Goal: Find specific page/section: Find specific page/section

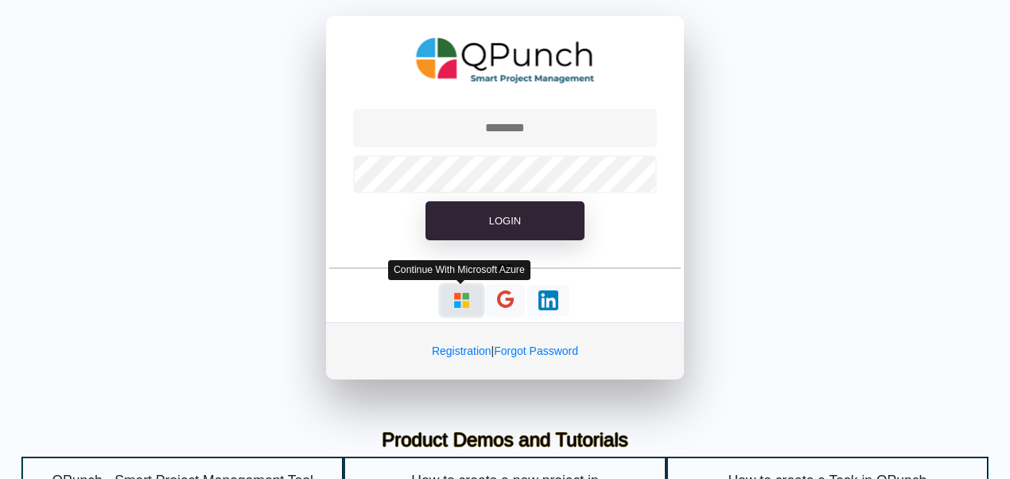
click at [466, 297] on img "button" at bounding box center [462, 300] width 20 height 20
type input "**********"
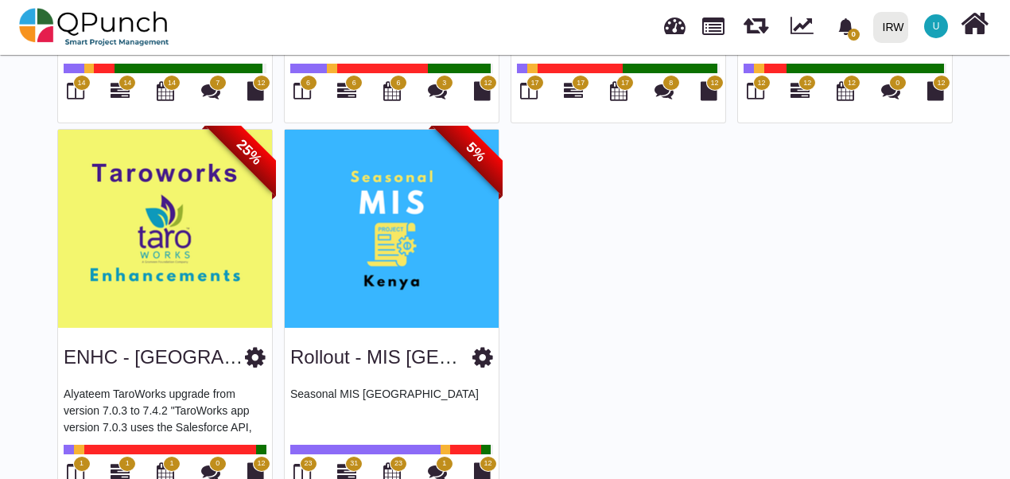
scroll to position [845, 0]
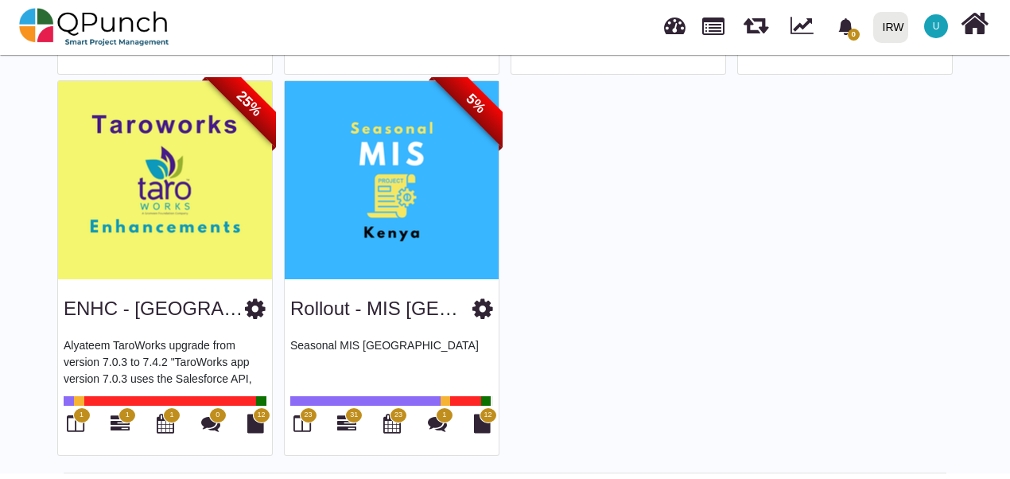
click at [678, 35] on link at bounding box center [674, 23] width 21 height 26
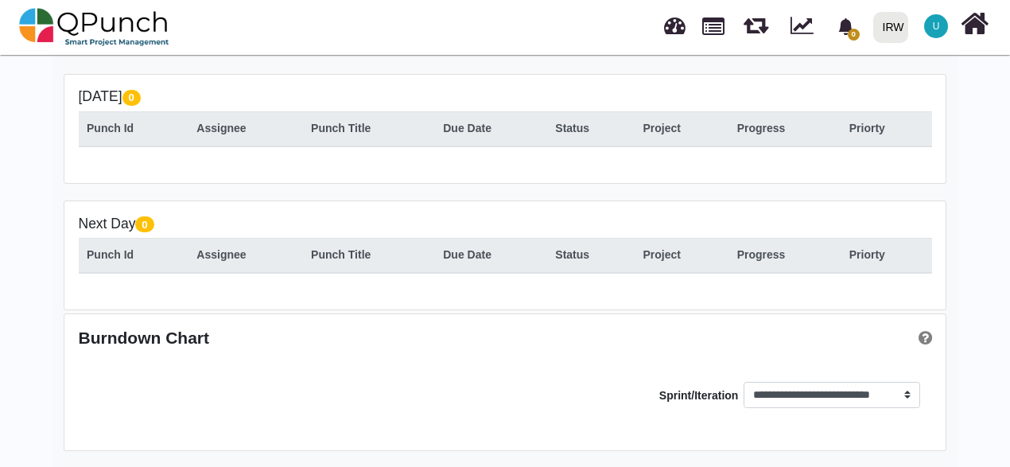
scroll to position [159, 0]
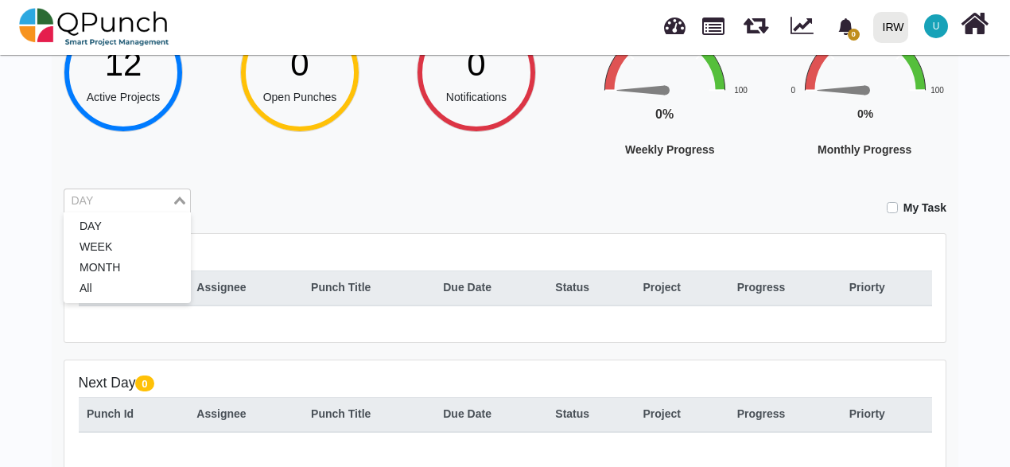
click at [129, 205] on input "Search for option" at bounding box center [118, 200] width 104 height 17
click at [115, 258] on li "MONTH" at bounding box center [127, 268] width 127 height 21
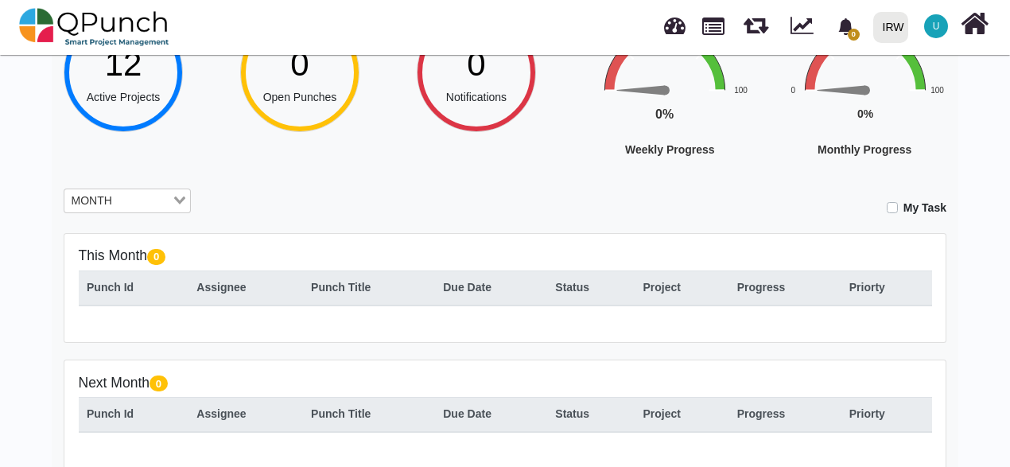
click at [117, 194] on input "Search for option" at bounding box center [143, 200] width 53 height 17
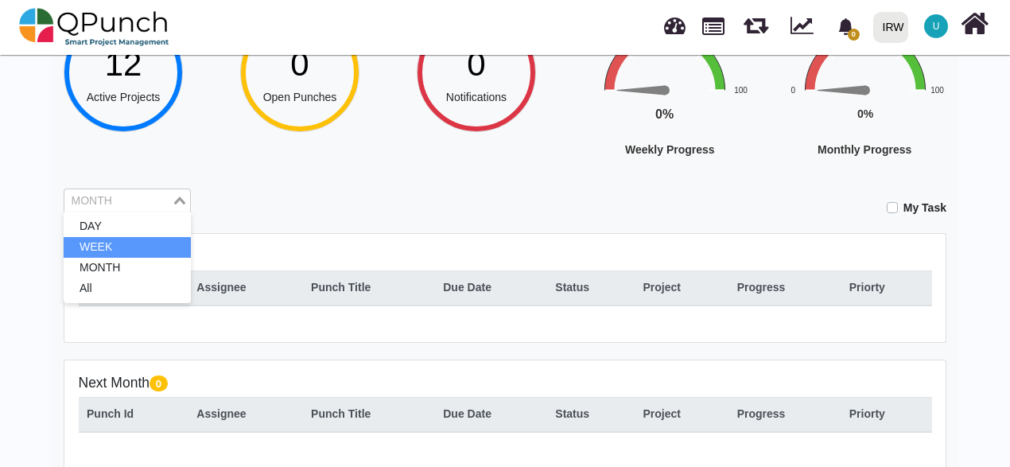
click at [115, 239] on li "WEEK" at bounding box center [127, 247] width 127 height 21
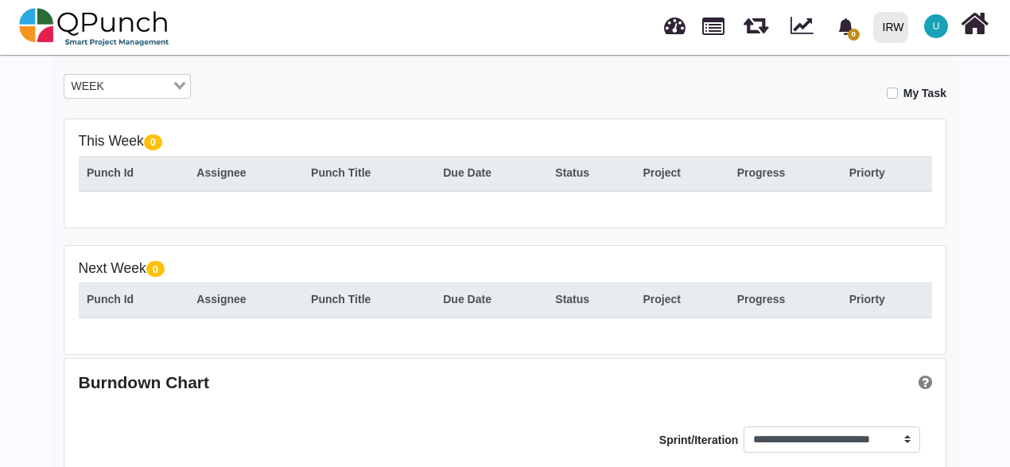
scroll to position [239, 0]
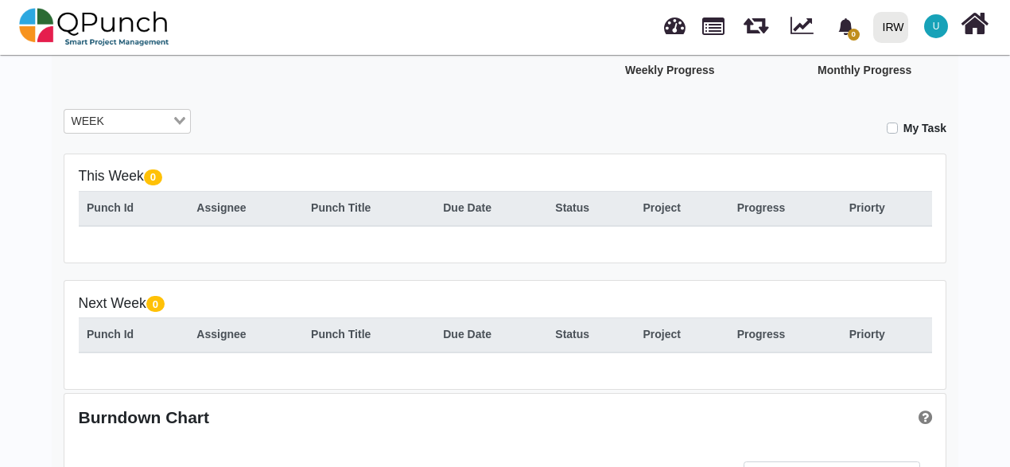
click at [84, 124] on div "WEEK" at bounding box center [117, 120] width 107 height 21
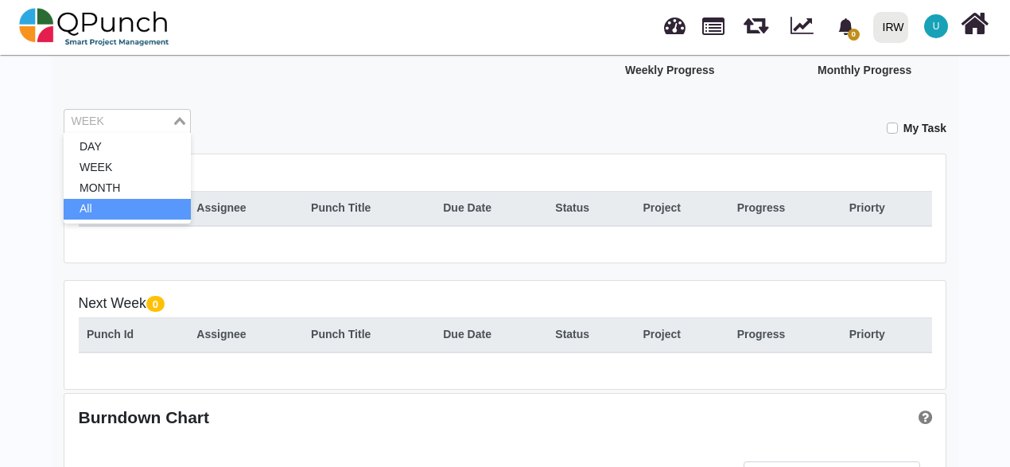
click at [84, 212] on li "All" at bounding box center [127, 209] width 127 height 21
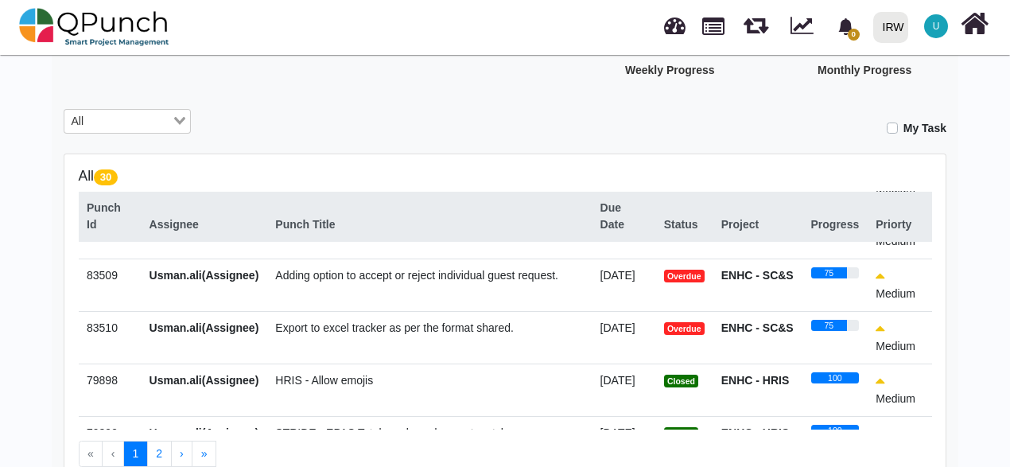
scroll to position [477, 0]
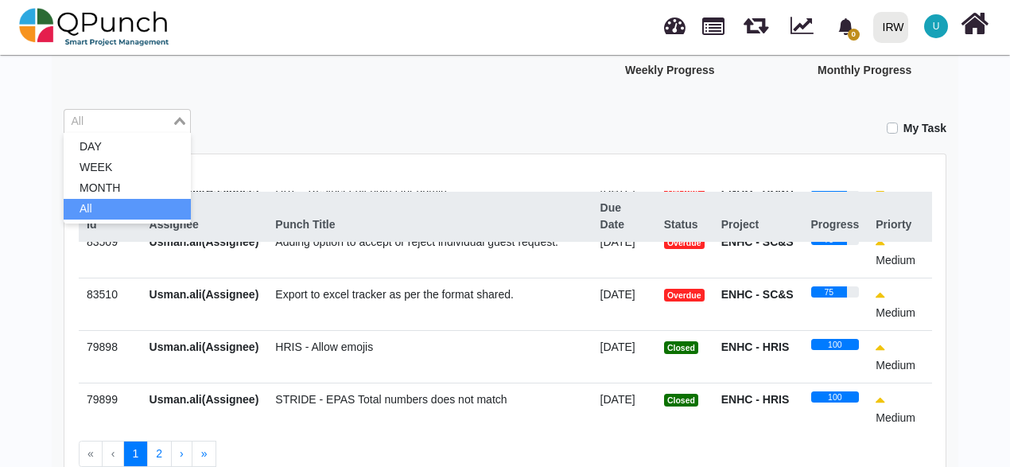
click at [850, 30] on icon "bell fill" at bounding box center [845, 26] width 14 height 17
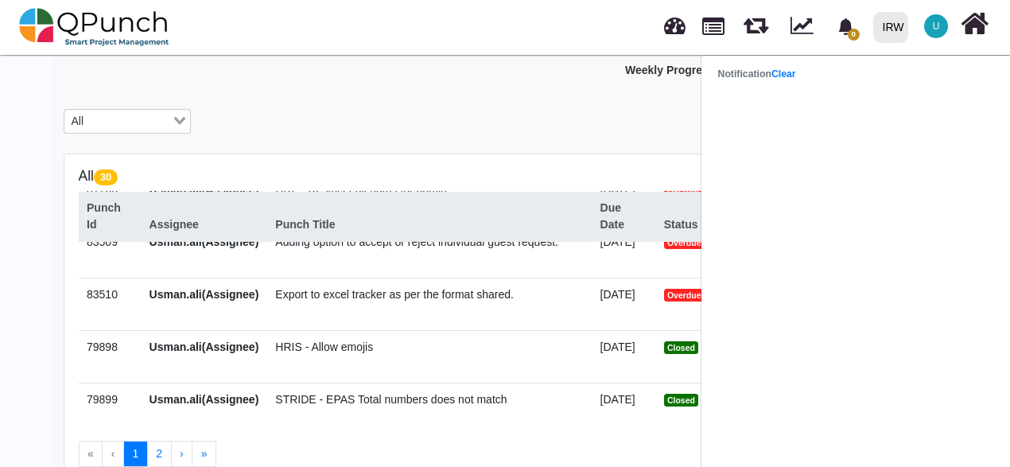
click at [787, 82] on header "Notification Clear" at bounding box center [860, 73] width 318 height 25
click at [795, 71] on link "Clear" at bounding box center [783, 73] width 25 height 11
click at [574, 56] on div "0 Notifications" at bounding box center [505, 4] width 177 height 142
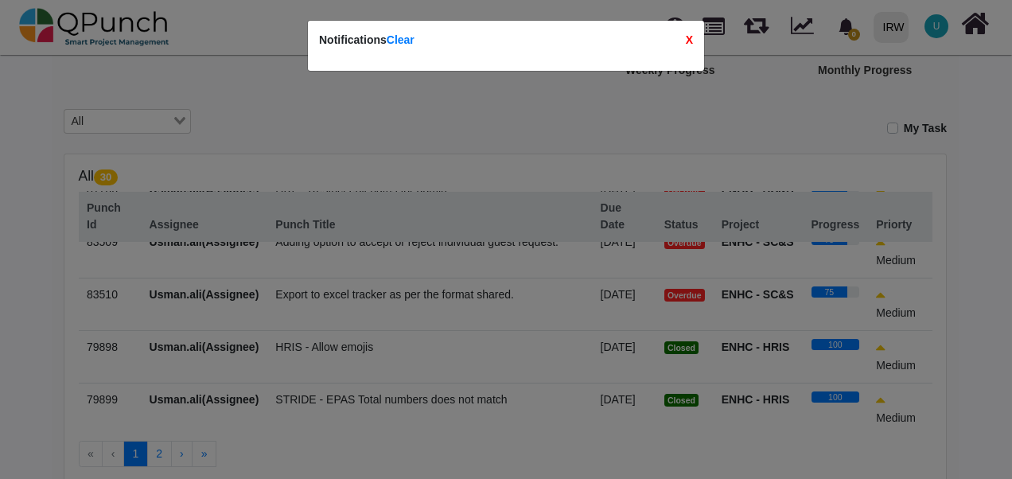
click at [689, 43] on strong "X" at bounding box center [689, 40] width 7 height 17
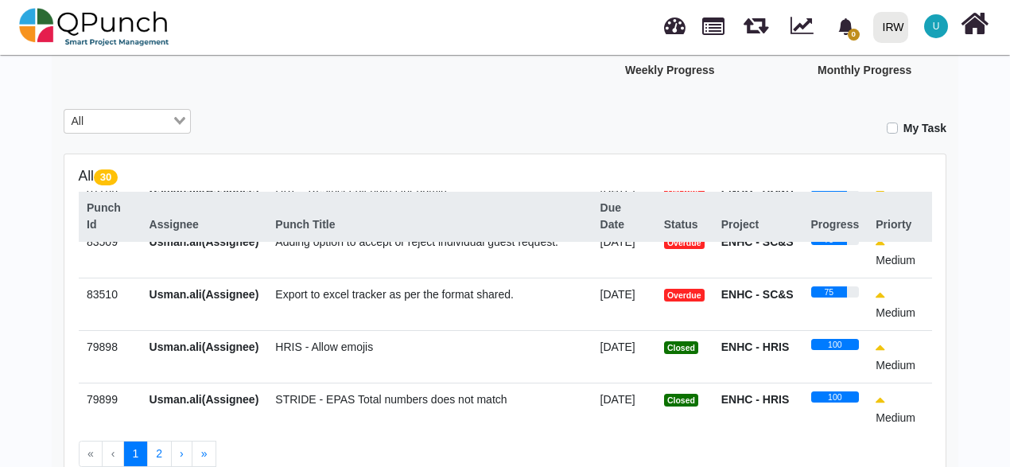
click at [934, 29] on span "U" at bounding box center [936, 26] width 7 height 10
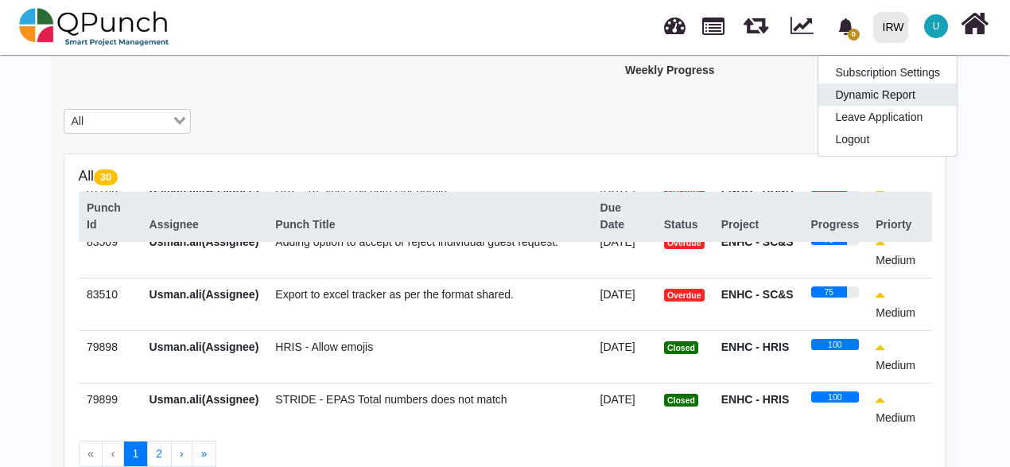
click at [891, 100] on link "Dynamic Report" at bounding box center [887, 95] width 138 height 22
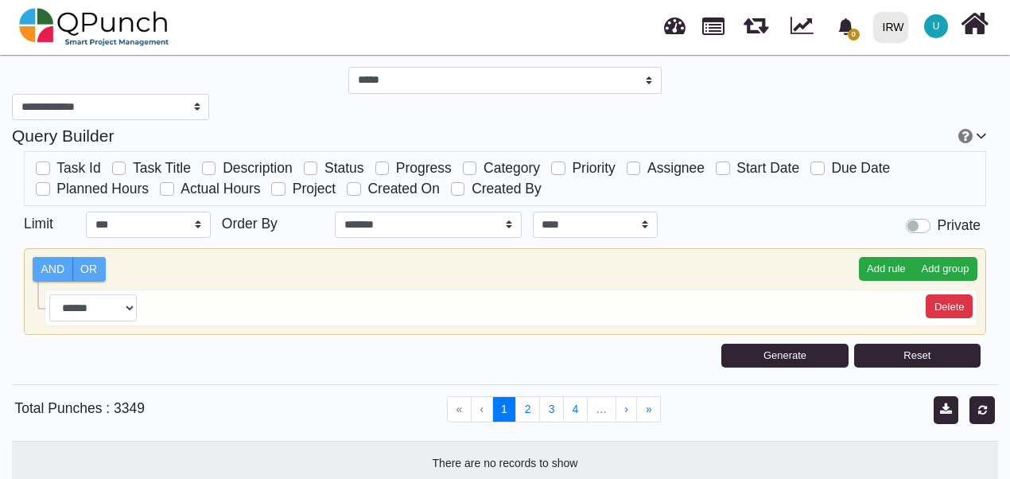
select select "***"
select select "****"
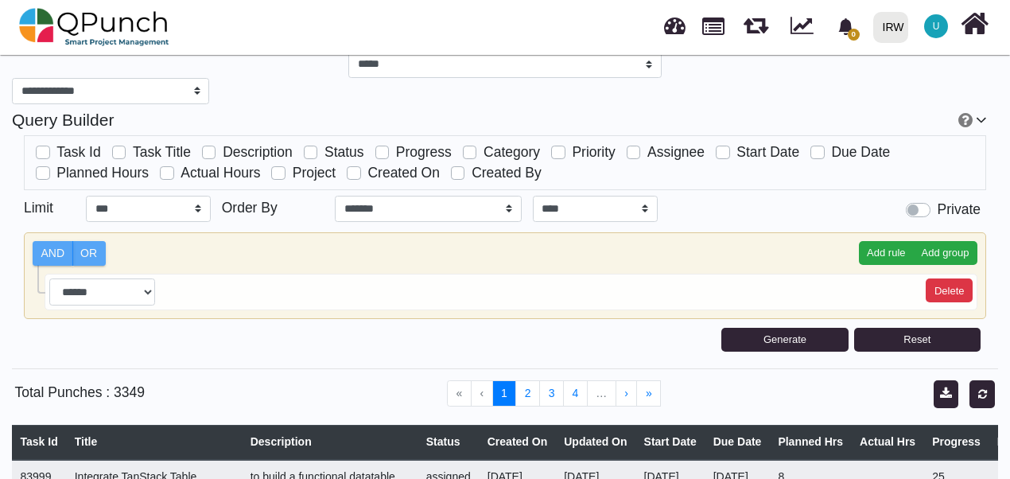
scroll to position [414, 0]
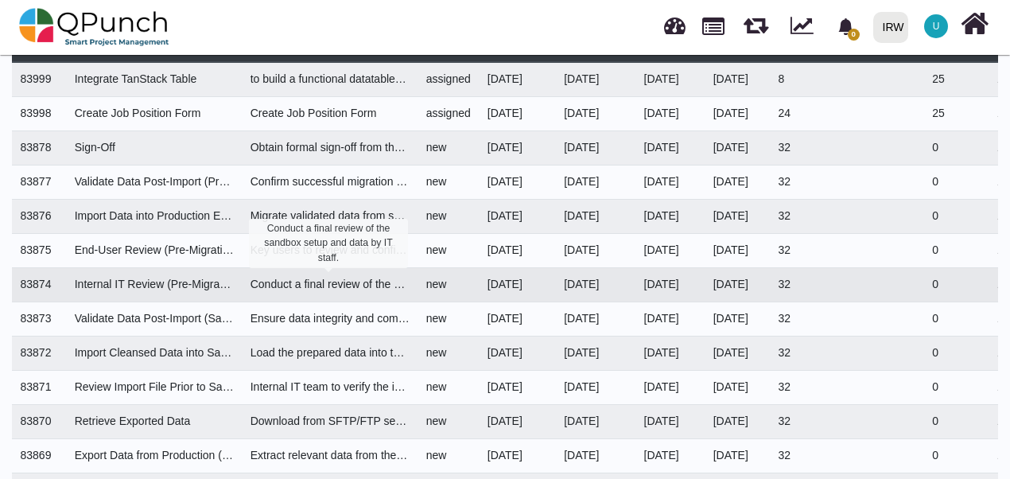
click at [282, 278] on div "Conduct a final review of the sandbox setup and data by IT staff." at bounding box center [330, 284] width 159 height 17
drag, startPoint x: 282, startPoint y: 278, endPoint x: 332, endPoint y: 278, distance: 50.9
click at [332, 278] on div "Conduct a final review of the sandbox setup and data by IT staff." at bounding box center [330, 284] width 159 height 17
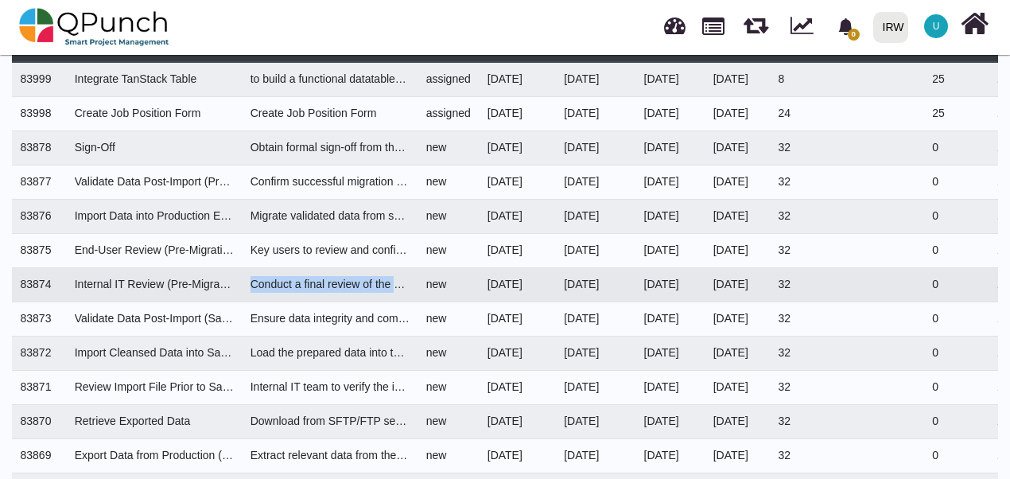
click at [423, 267] on td "new" at bounding box center [448, 284] width 61 height 34
click at [935, 35] on span "U" at bounding box center [936, 26] width 24 height 24
